Goal: Task Accomplishment & Management: Manage account settings

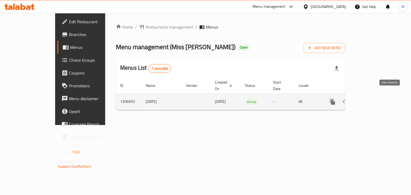
click at [374, 99] on icon "enhanced table" at bounding box center [371, 102] width 6 height 6
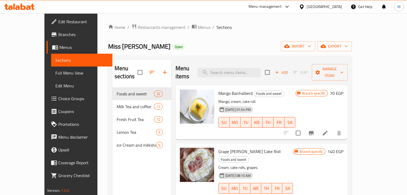
click at [58, 34] on span "Branches" at bounding box center [83, 34] width 50 height 6
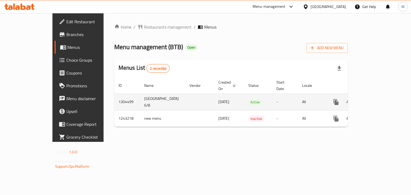
click at [381, 96] on link "enhanced table" at bounding box center [374, 102] width 13 height 13
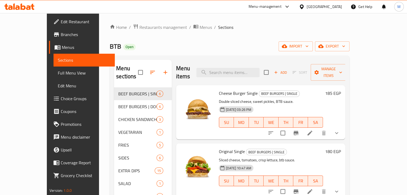
click at [345, 126] on div "Cheese Burger Single BEEF BURGERS | SINGLE Double sliced cheese, sweet pickles,…" at bounding box center [260, 112] width 169 height 54
click at [340, 130] on icon "show more" at bounding box center [337, 133] width 6 height 6
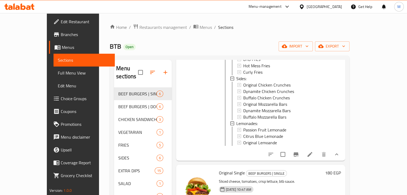
scroll to position [141, 0]
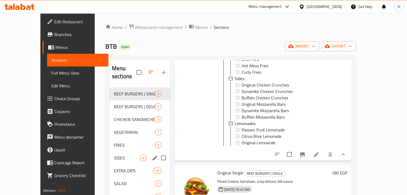
click at [114, 153] on div "SIDES 6" at bounding box center [140, 158] width 60 height 13
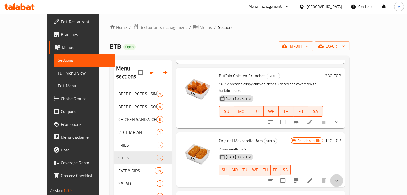
click at [343, 175] on button "show more" at bounding box center [336, 181] width 13 height 13
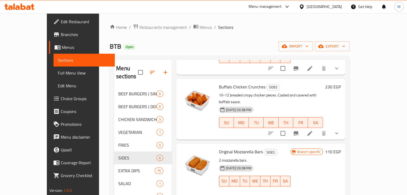
scroll to position [130, 0]
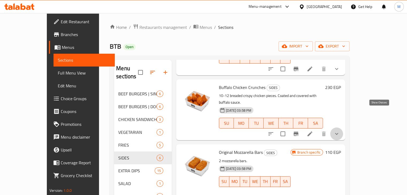
click at [340, 131] on icon "show more" at bounding box center [337, 134] width 6 height 6
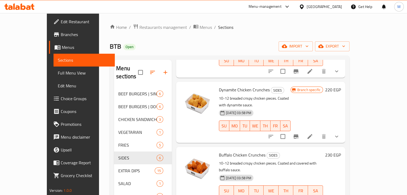
scroll to position [63, 0]
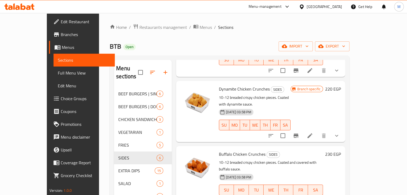
click at [340, 133] on icon "show more" at bounding box center [337, 136] width 6 height 6
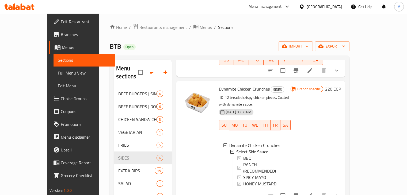
scroll to position [0, 0]
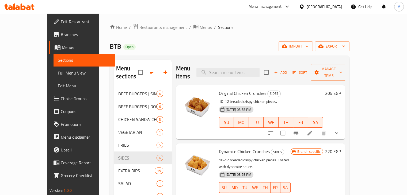
click at [340, 130] on icon "show more" at bounding box center [337, 133] width 6 height 6
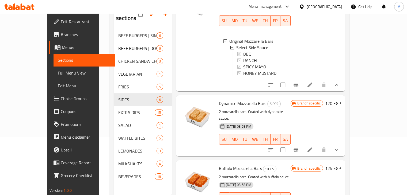
scroll to position [75, 0]
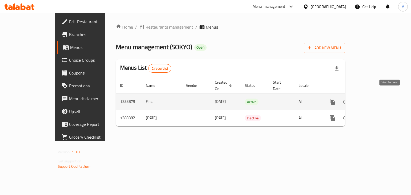
click at [374, 99] on icon "enhanced table" at bounding box center [371, 102] width 6 height 6
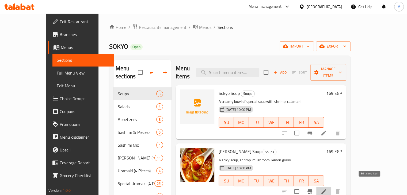
click at [327, 189] on icon at bounding box center [324, 192] width 6 height 6
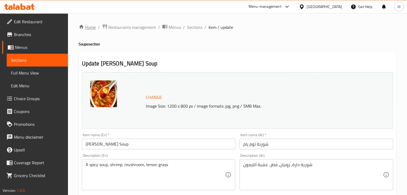
click at [94, 27] on link "Home" at bounding box center [87, 27] width 17 height 6
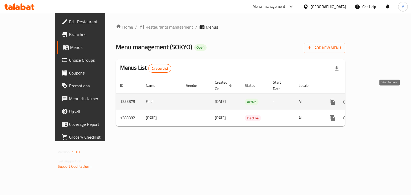
click at [374, 99] on icon "enhanced table" at bounding box center [371, 102] width 6 height 6
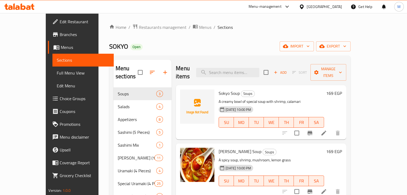
click at [312, 131] on icon "Branch-specific-item" at bounding box center [310, 133] width 5 height 4
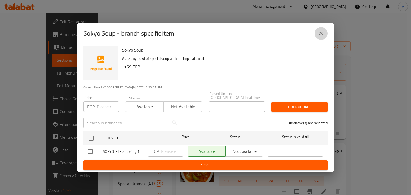
click at [322, 39] on button "close" at bounding box center [321, 33] width 13 height 13
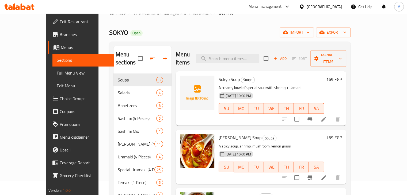
scroll to position [14, 0]
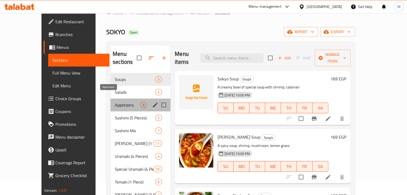
click at [127, 102] on span "Appetizers" at bounding box center [127, 105] width 25 height 6
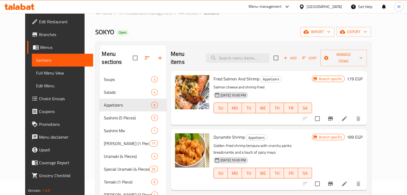
click at [263, 36] on div "SOKYO Open import export" at bounding box center [233, 32] width 276 height 10
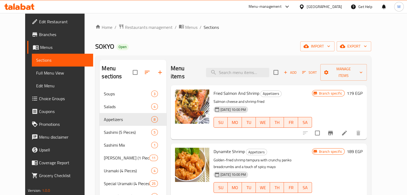
click at [289, 90] on h6 "Fried Salmon And Shrimp Appetizers" at bounding box center [263, 93] width 98 height 7
click at [221, 39] on div "Home / Restaurants management / Menus / Sections SOKYO Open import export Menu …" at bounding box center [233, 194] width 276 height 340
click at [126, 29] on span "Restaurants management" at bounding box center [149, 27] width 48 height 6
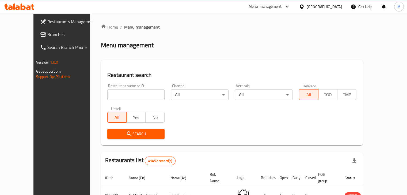
click at [127, 97] on input "search" at bounding box center [136, 95] width 58 height 11
type input "sokyo"
click button "Search" at bounding box center [136, 134] width 58 height 10
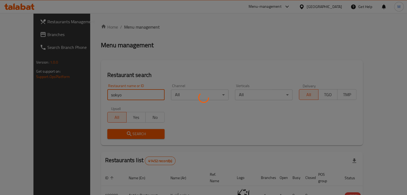
scroll to position [33, 0]
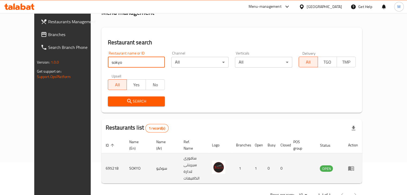
click at [101, 160] on td "695218" at bounding box center [113, 169] width 24 height 30
copy td "695218"
click at [101, 158] on td "695218" at bounding box center [113, 169] width 24 height 30
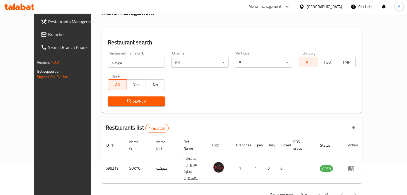
click at [118, 46] on h2 "Restaurant search" at bounding box center [232, 43] width 248 height 8
click at [199, 101] on div "Search" at bounding box center [232, 101] width 255 height 16
